Goal: Check status: Check status

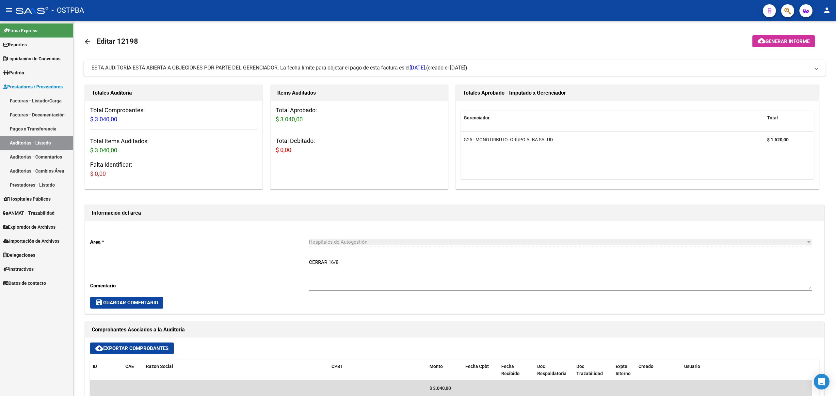
click at [15, 142] on link "Auditorías - Listado" at bounding box center [36, 143] width 73 height 14
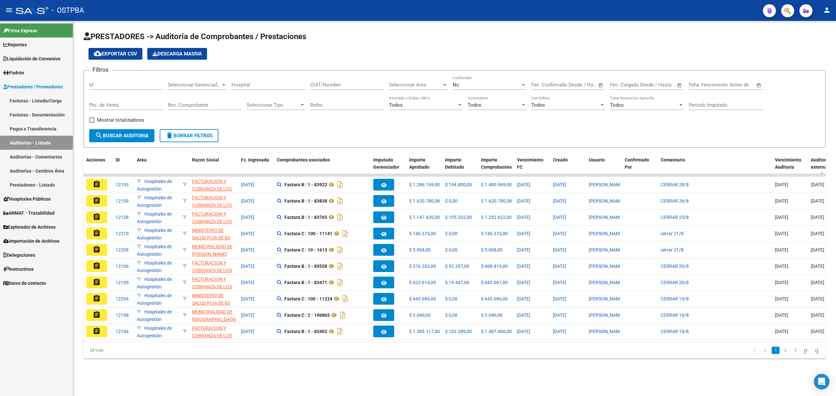
click at [113, 86] on input "Id" at bounding box center [126, 85] width 74 height 6
type input "107677"
click at [132, 137] on span "search Buscar Auditoria" at bounding box center [122, 136] width 54 height 6
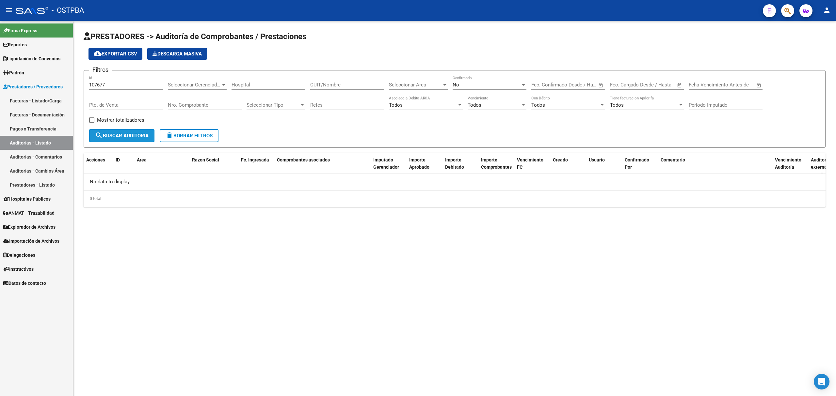
click at [133, 131] on button "search Buscar Auditoria" at bounding box center [121, 135] width 65 height 13
click at [524, 85] on div at bounding box center [523, 85] width 3 height 2
click at [466, 68] on span "Si" at bounding box center [489, 70] width 74 height 15
click at [115, 85] on input "107677" at bounding box center [126, 85] width 74 height 6
